Goal: Transaction & Acquisition: Purchase product/service

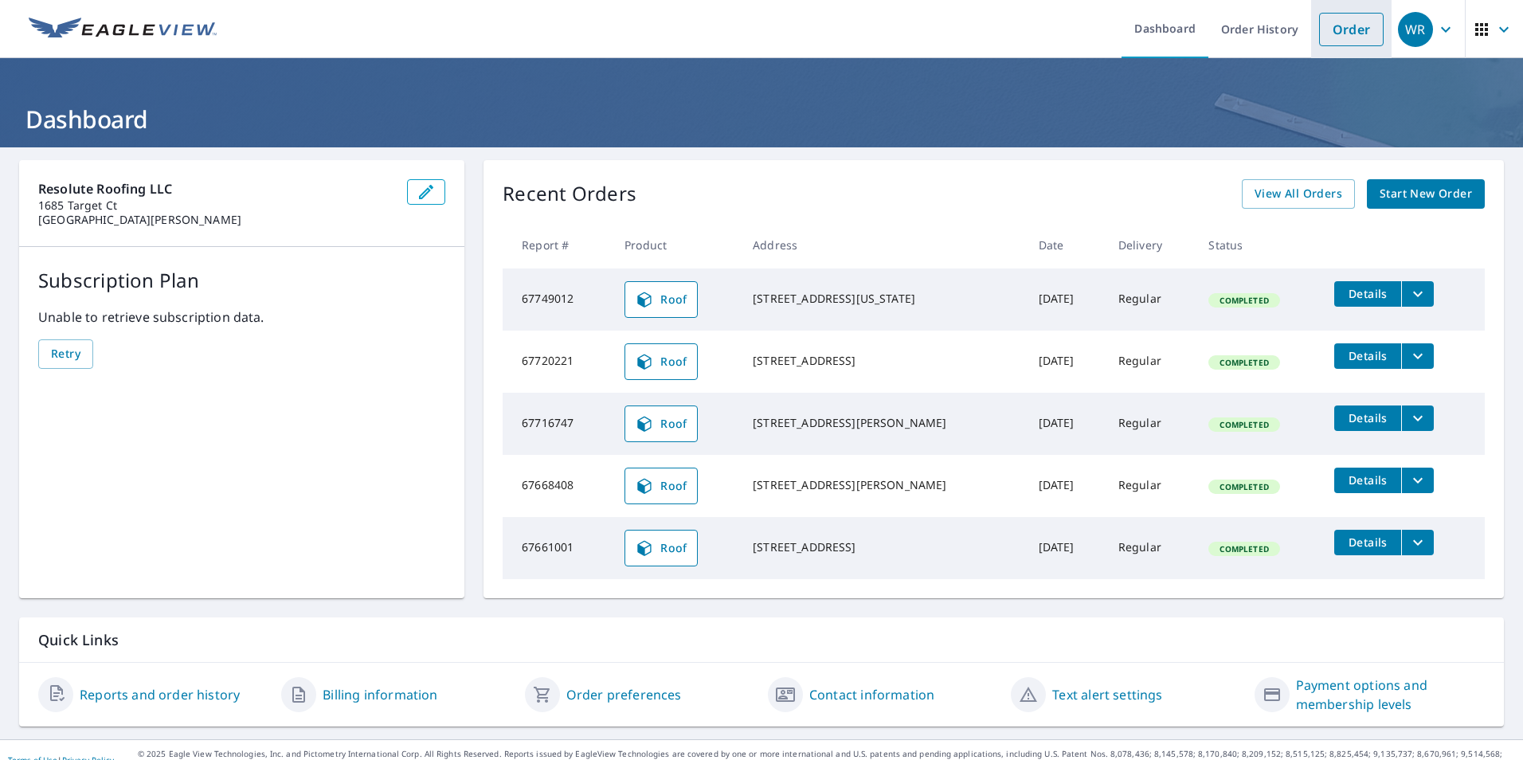
click at [1348, 28] on link "Order" at bounding box center [1351, 29] width 65 height 33
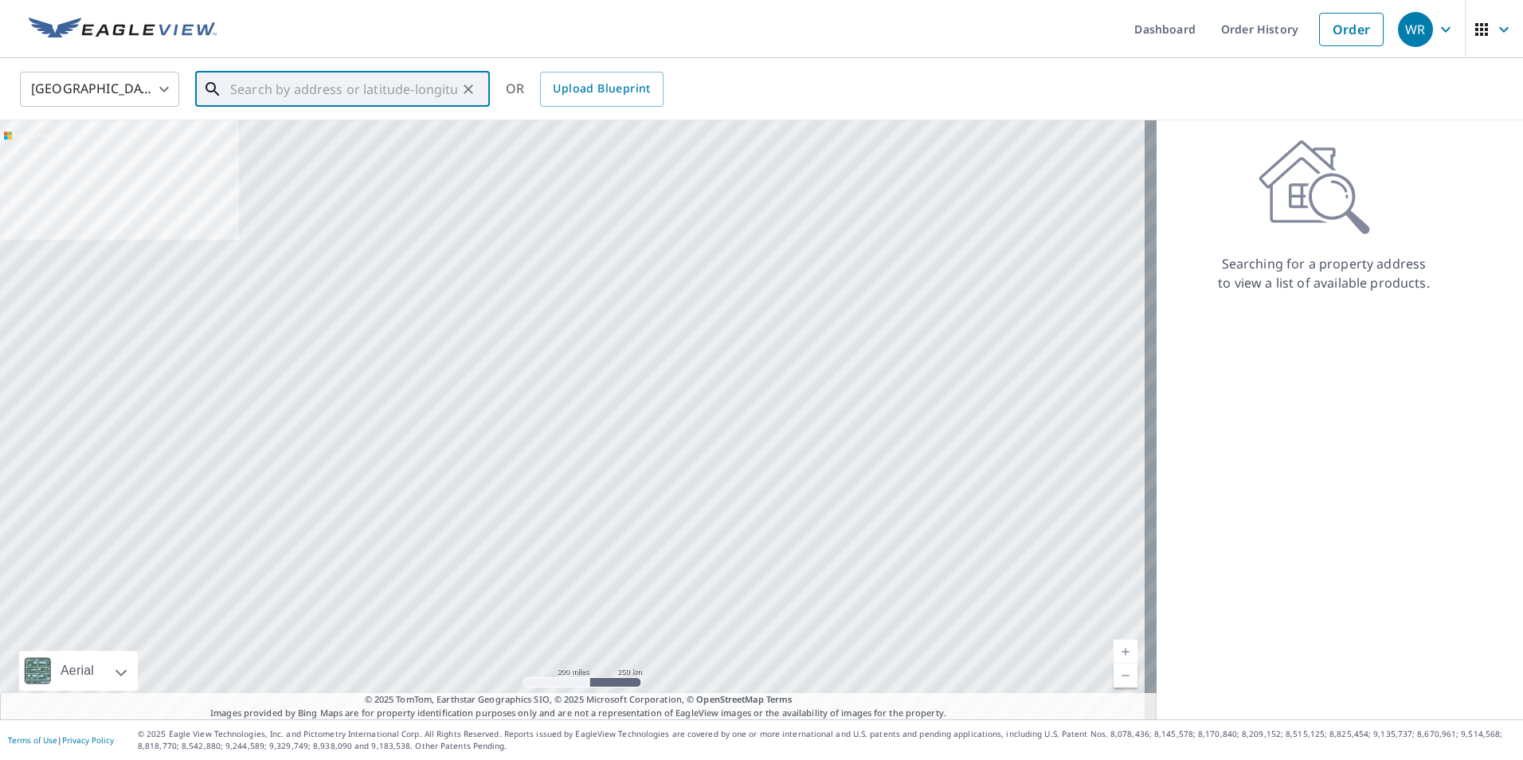
click at [324, 90] on input "text" at bounding box center [343, 89] width 227 height 45
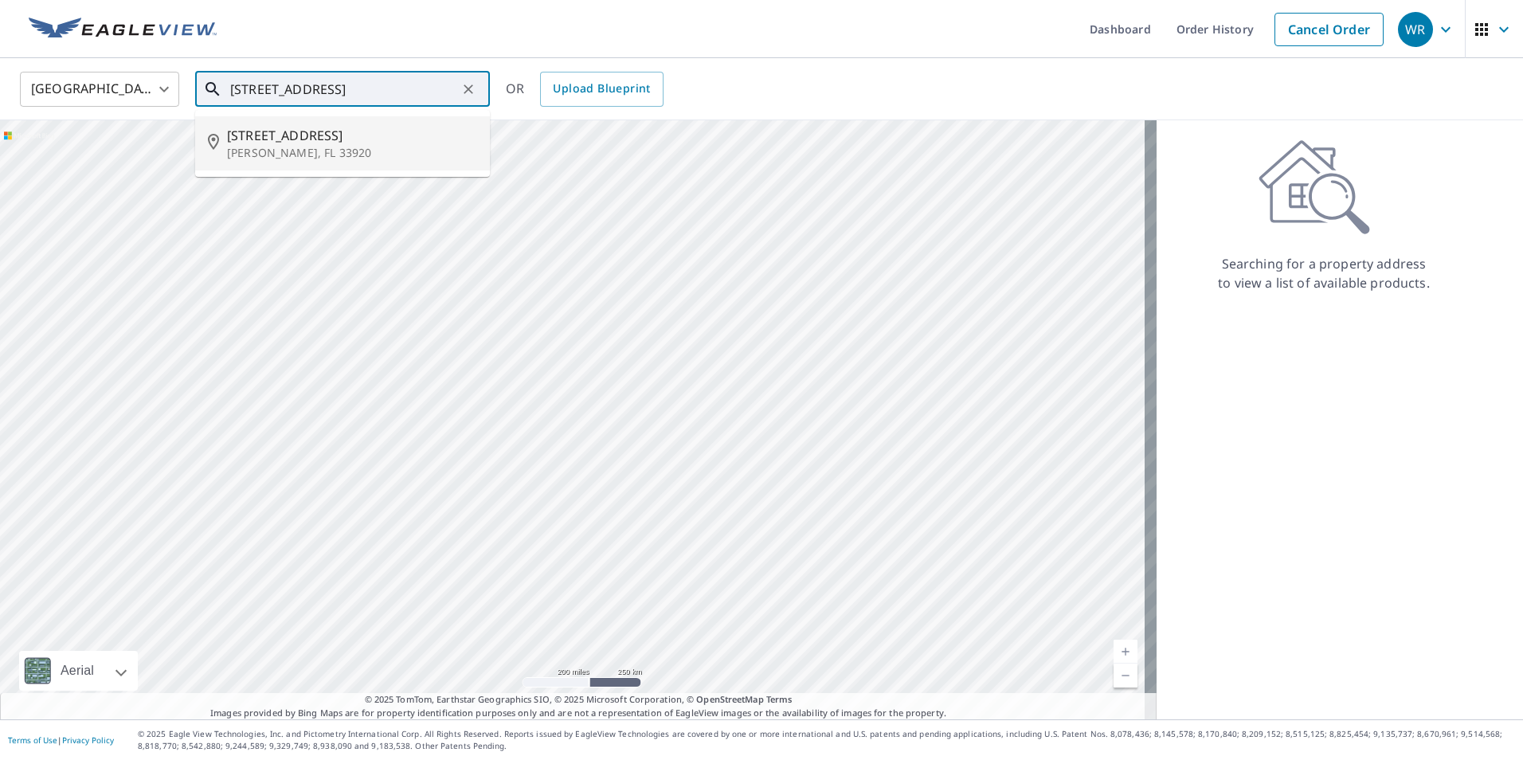
click at [289, 127] on span "[STREET_ADDRESS]" at bounding box center [352, 135] width 250 height 19
type input "[STREET_ADDRESS][PERSON_NAME]"
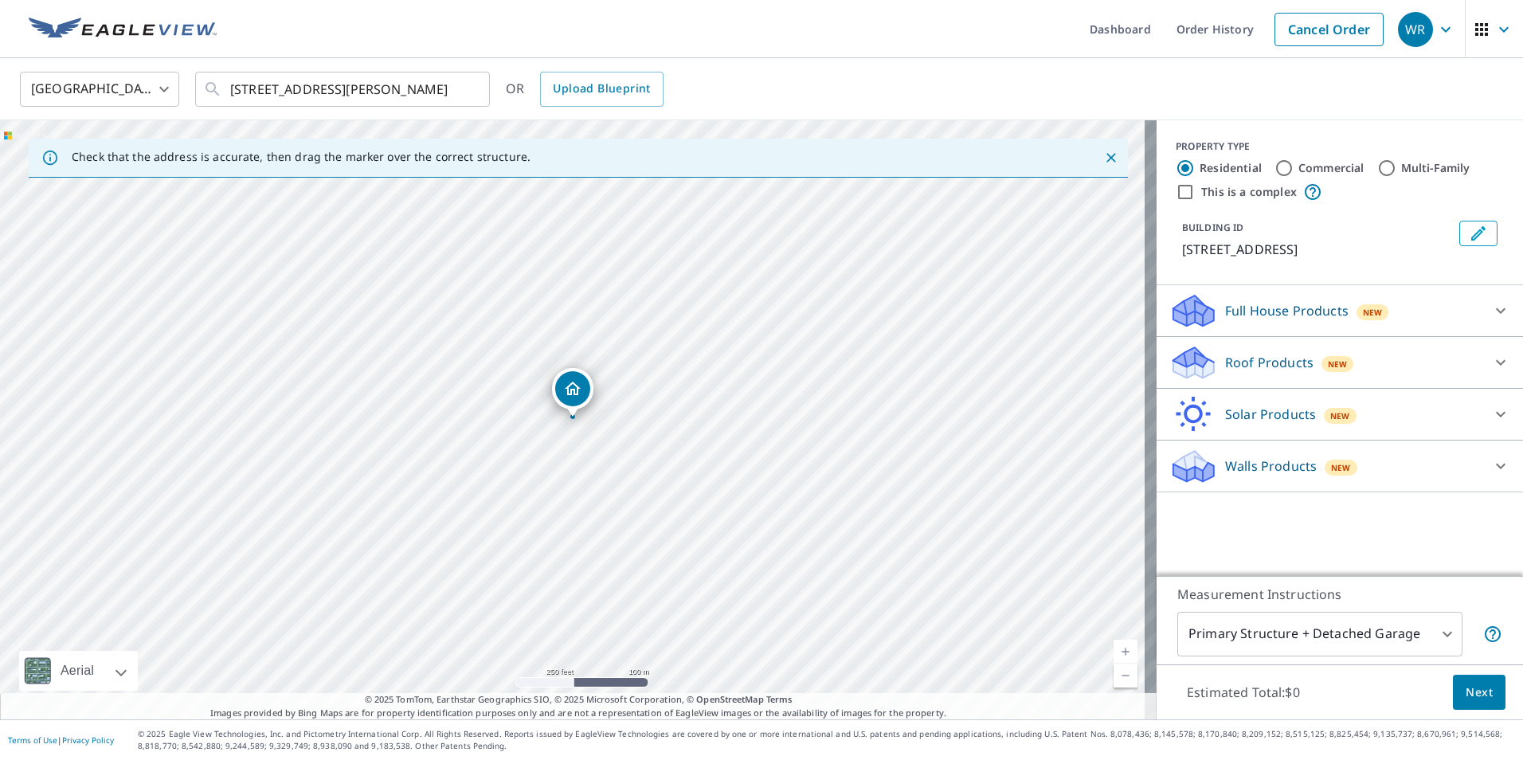
click at [1451, 366] on div "Roof Products New" at bounding box center [1326, 362] width 312 height 37
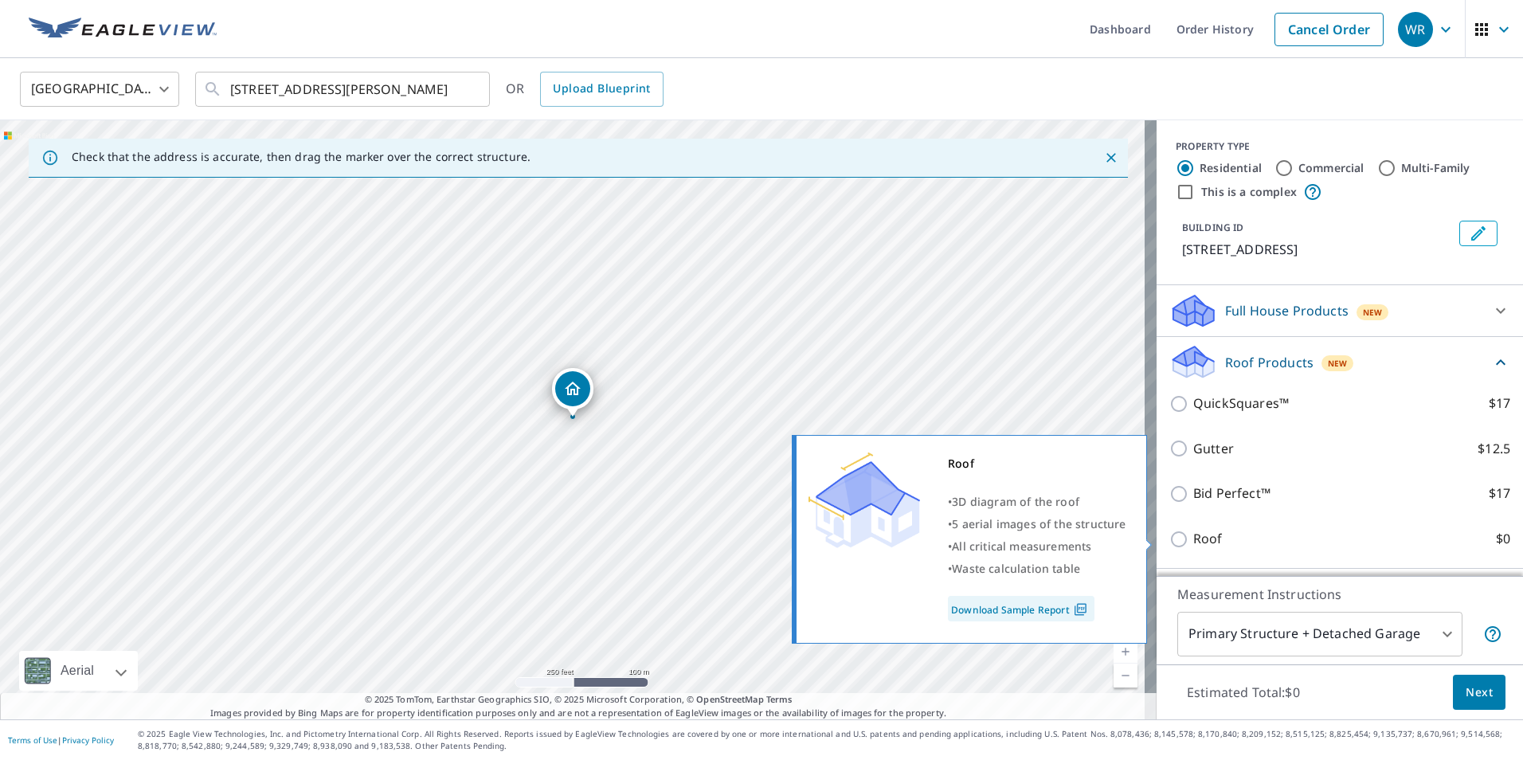
click at [1170, 539] on input "Roof $0" at bounding box center [1182, 539] width 24 height 19
checkbox input "true"
type input "3"
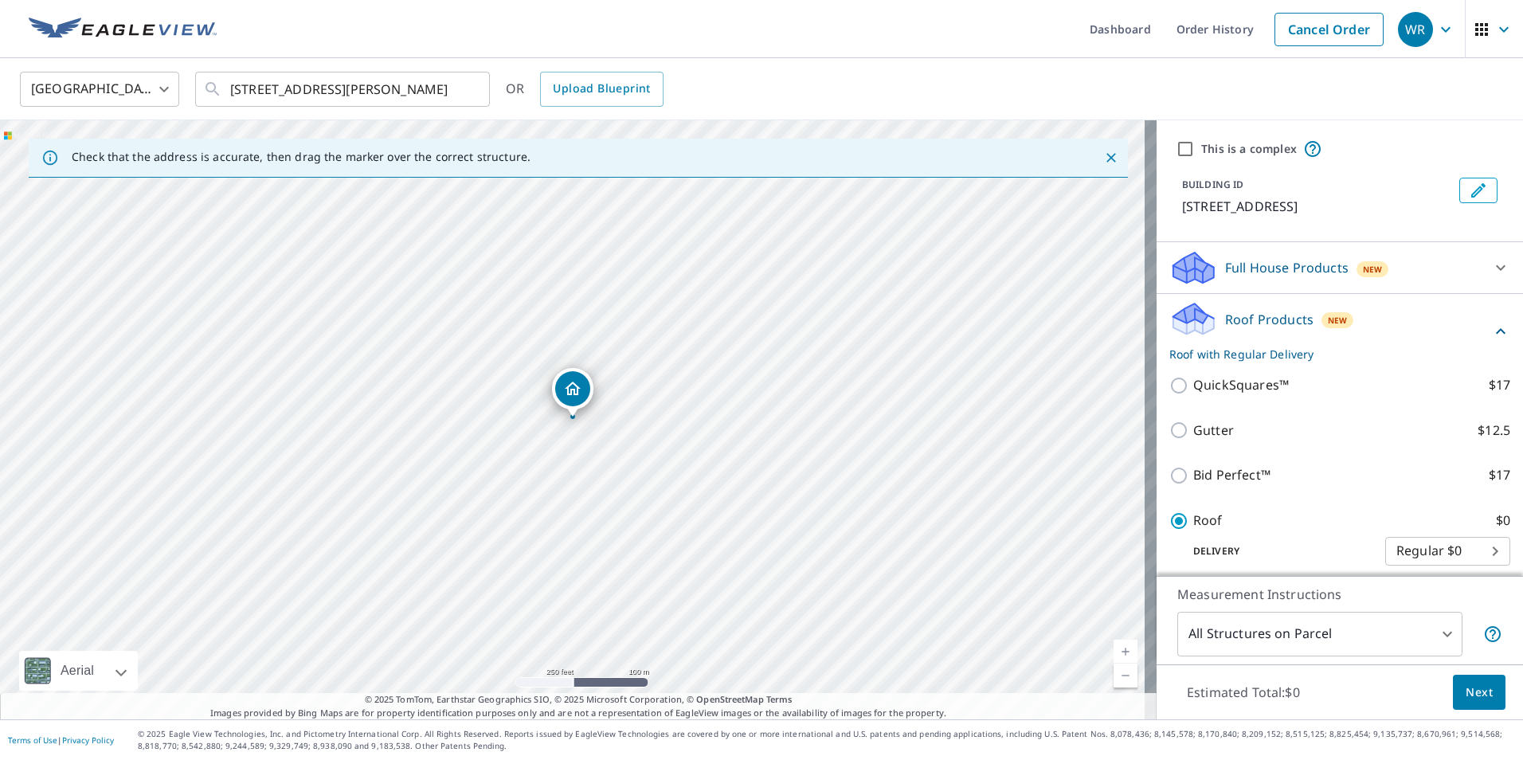
click at [1472, 688] on span "Next" at bounding box center [1479, 693] width 27 height 20
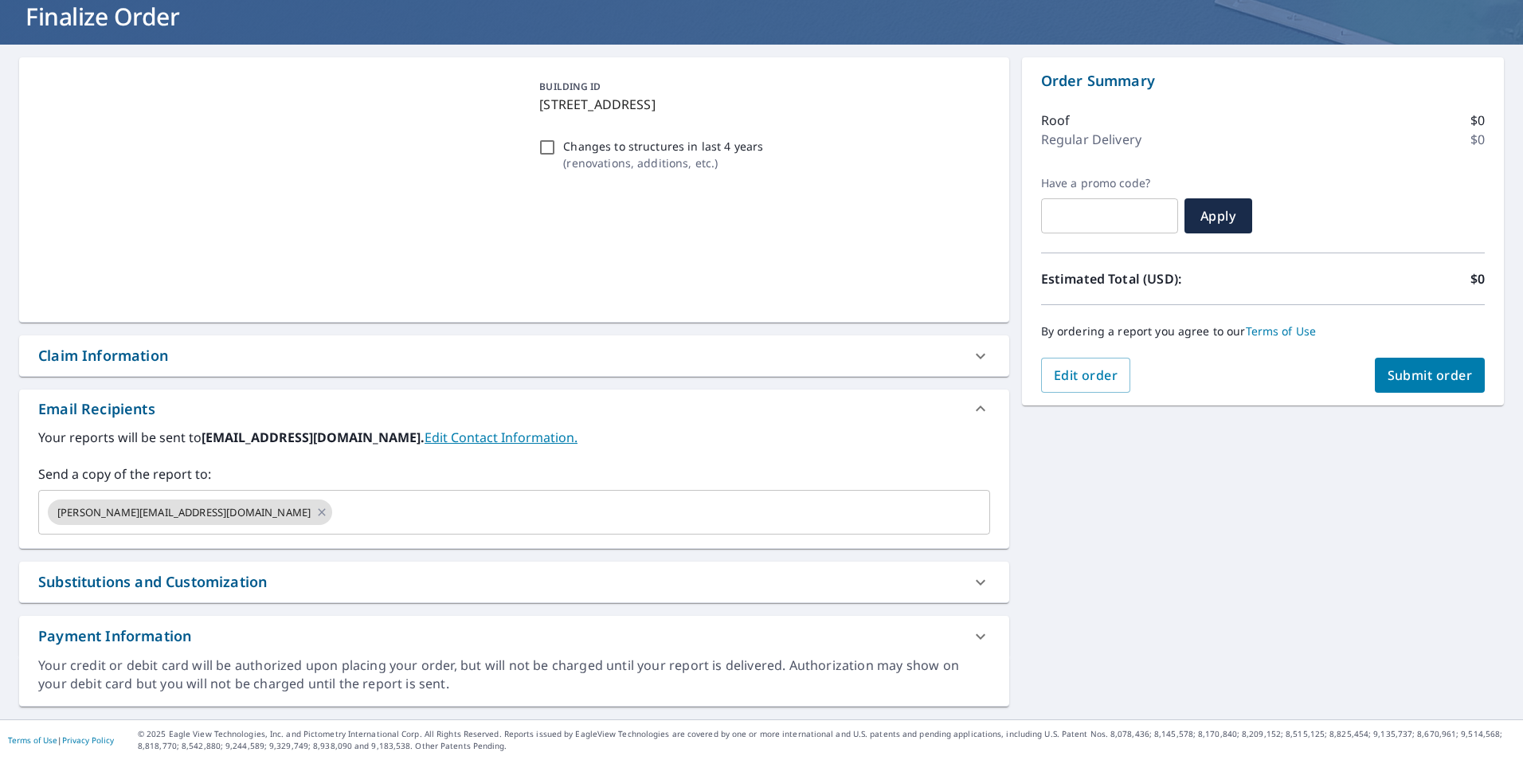
scroll to position [103, 0]
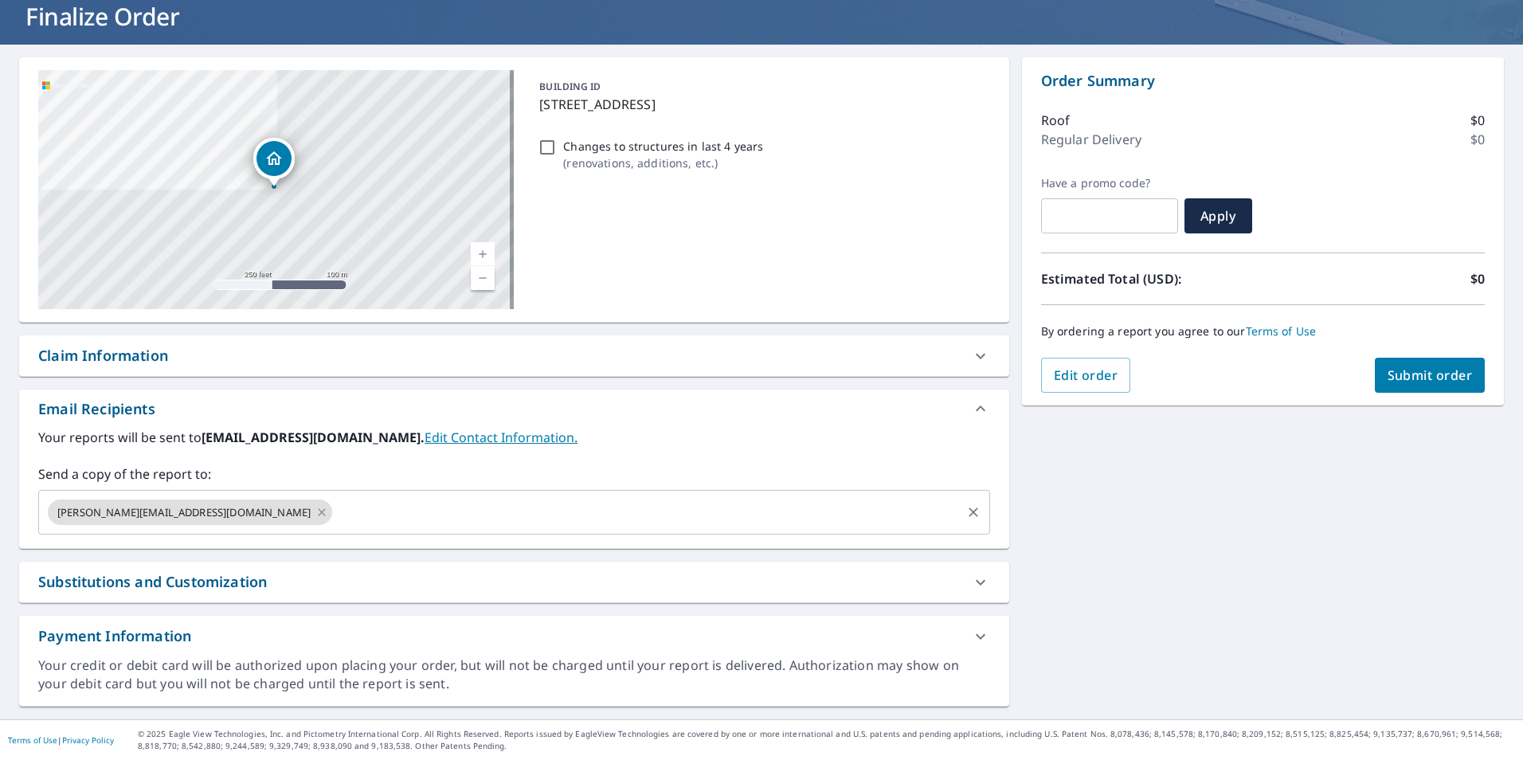
click at [626, 516] on input "text" at bounding box center [647, 512] width 625 height 30
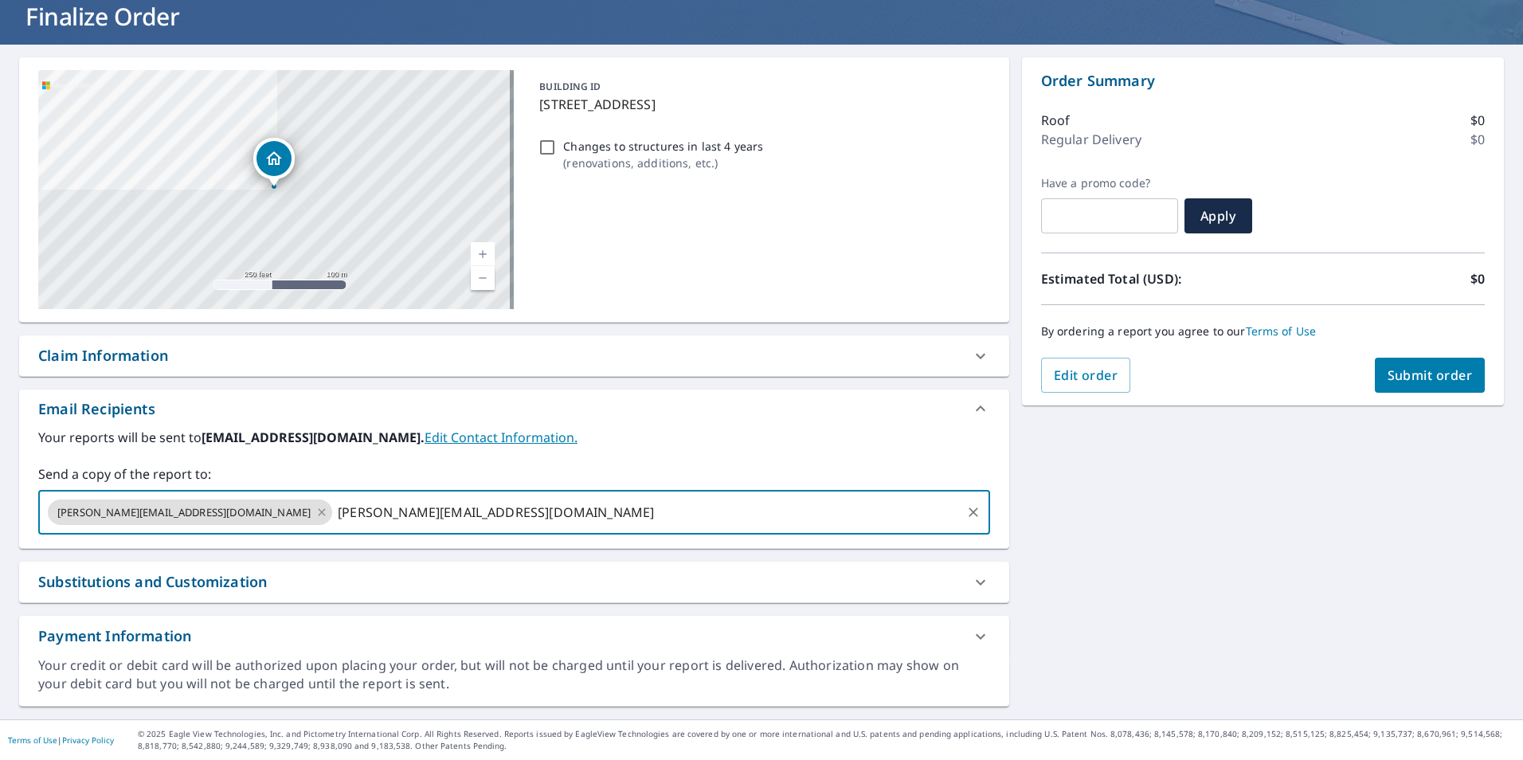
type input "[PERSON_NAME][EMAIL_ADDRESS][DOMAIN_NAME]"
click at [1190, 456] on div "[STREET_ADDRESS][PERSON_NAME] Aerial Road A standard road map Aerial A detailed…" at bounding box center [761, 382] width 1523 height 675
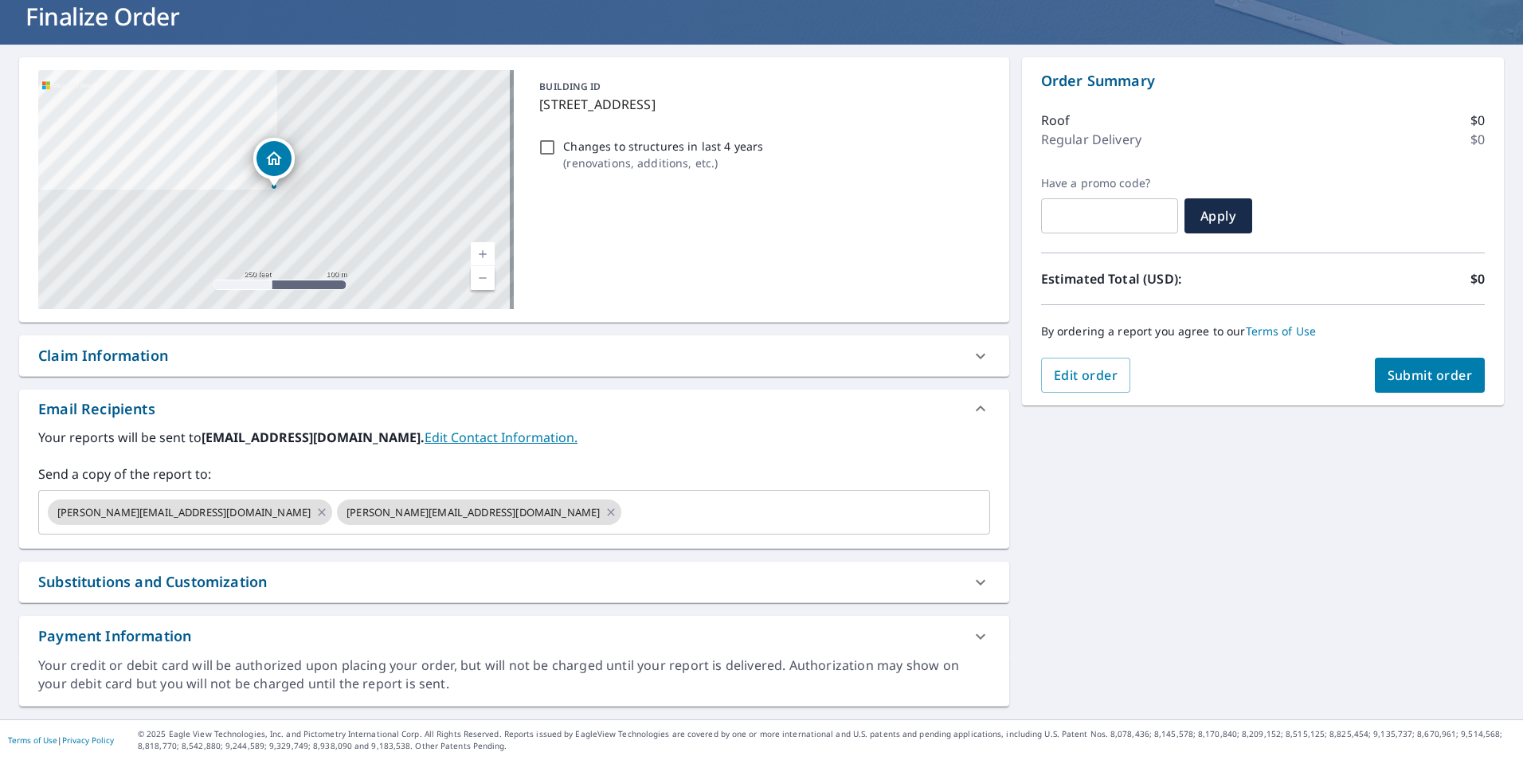
click at [1448, 386] on button "Submit order" at bounding box center [1430, 375] width 111 height 35
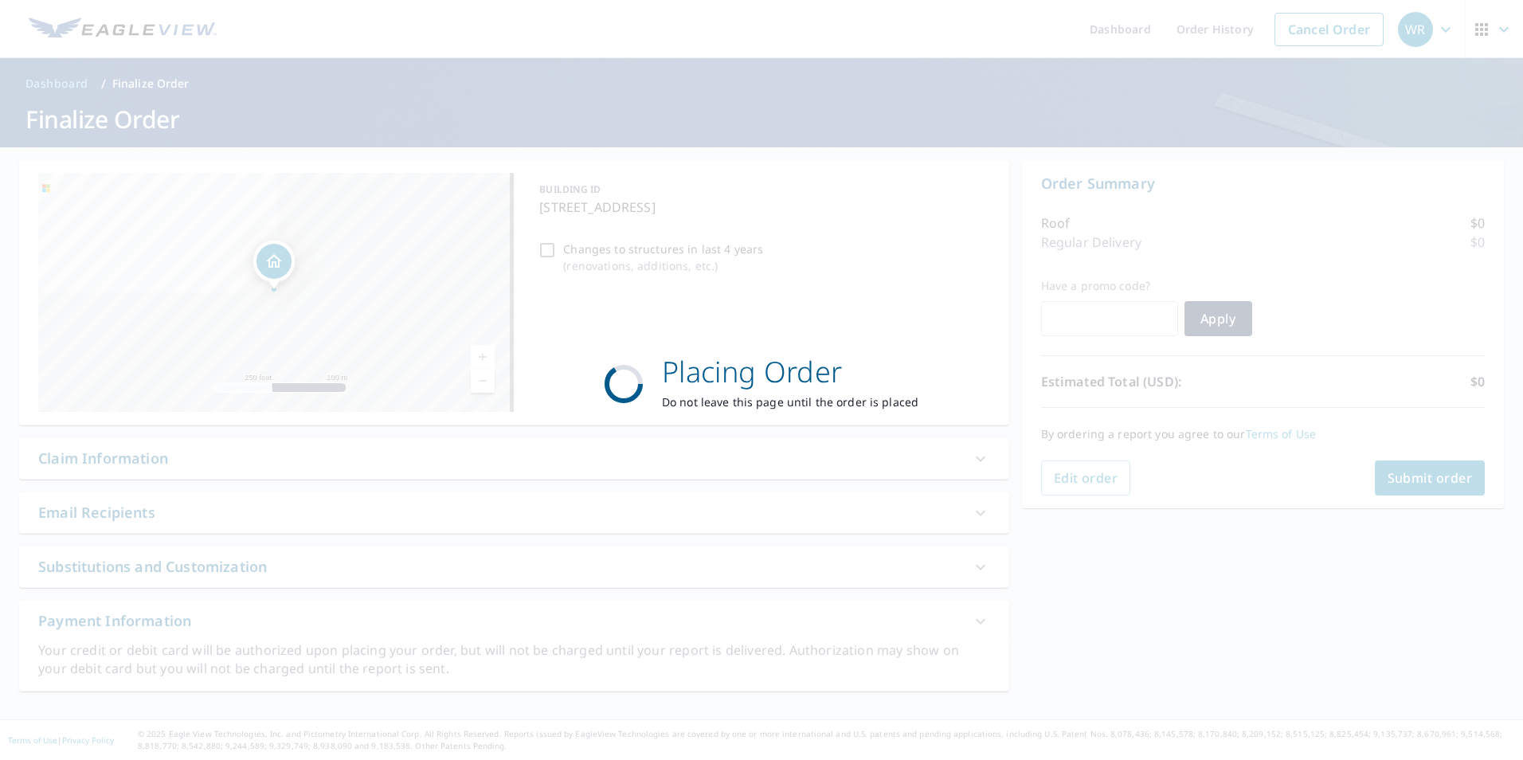
scroll to position [0, 0]
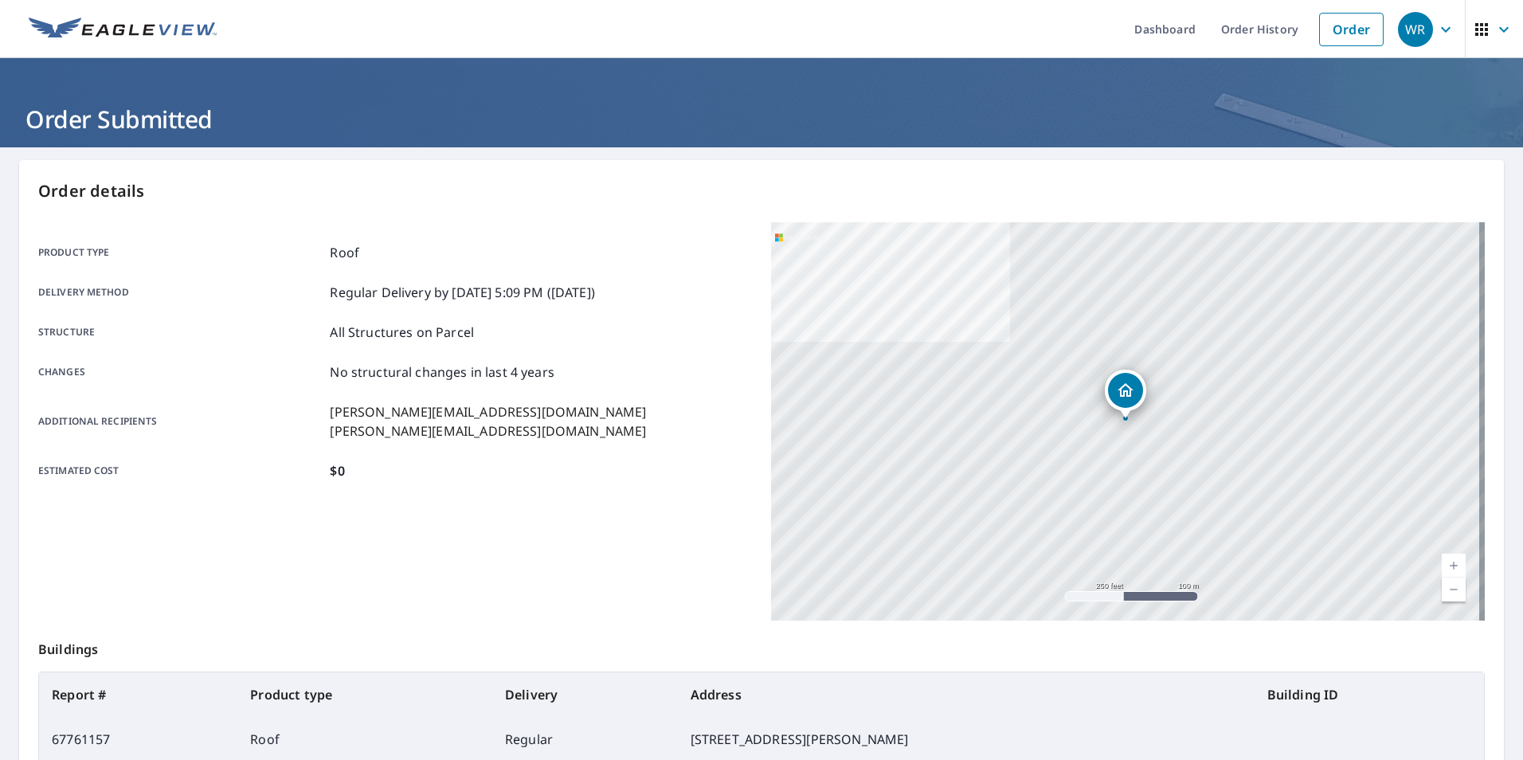
scroll to position [178, 0]
